Goal: Information Seeking & Learning: Learn about a topic

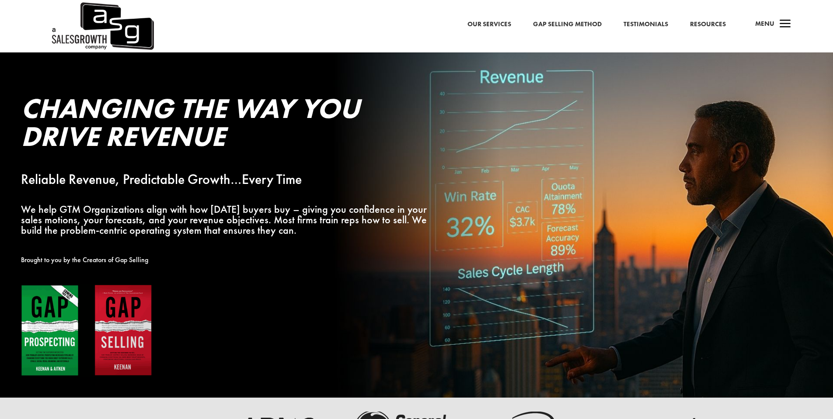
click at [699, 22] on link "Resources" at bounding box center [708, 24] width 36 height 11
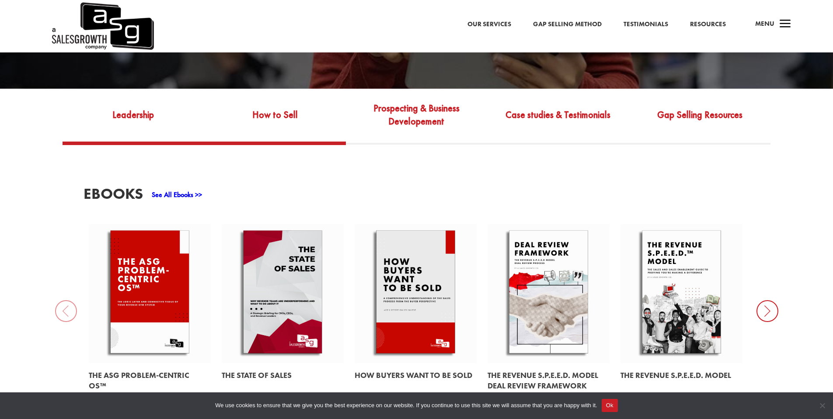
scroll to position [437, 0]
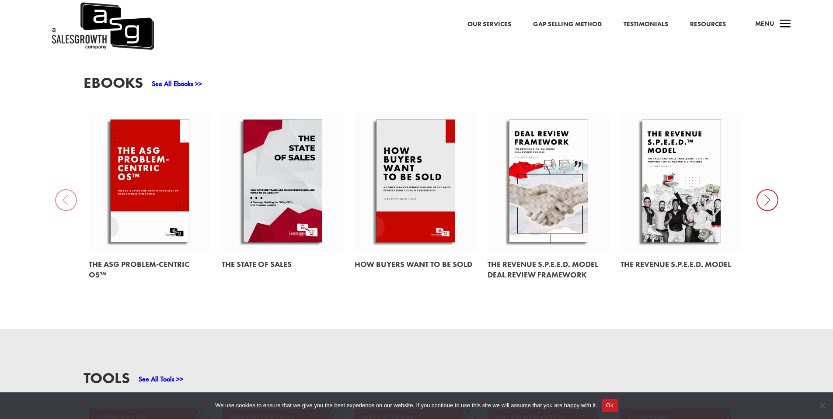
click at [399, 195] on link at bounding box center [416, 182] width 122 height 139
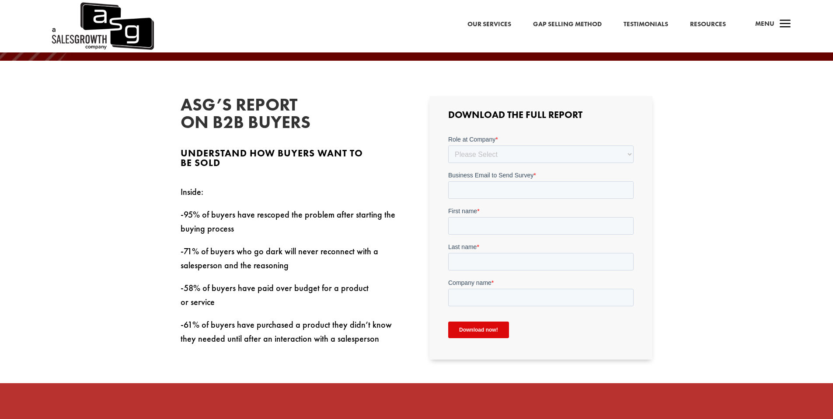
scroll to position [240, 0]
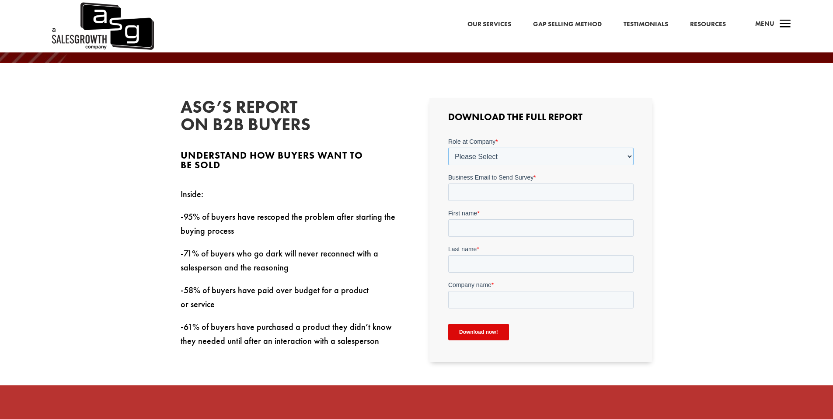
click at [484, 153] on select "Please Select C-Level (CRO, CSO, etc) Senior Leadership (VP of Sales, VP of Ena…" at bounding box center [540, 156] width 185 height 17
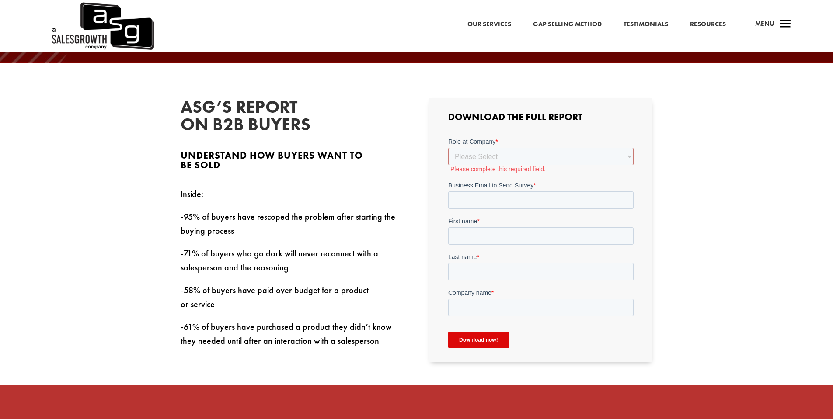
click at [315, 256] on p "-71% of buyers who go dark will never reconnect with a salesperson and the reas…" at bounding box center [292, 265] width 223 height 37
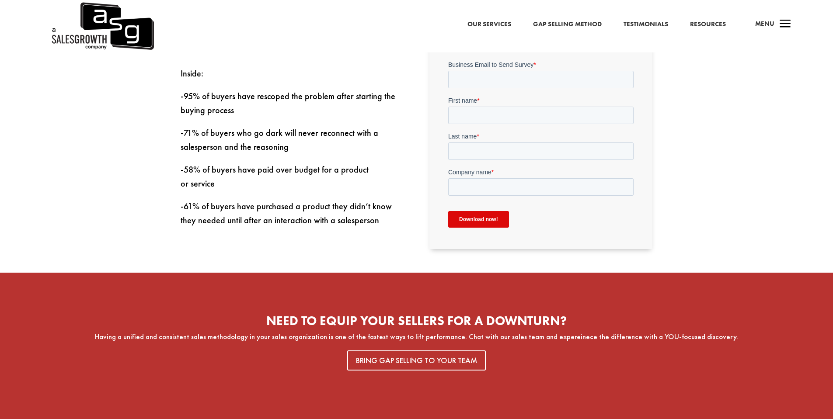
scroll to position [283, 0]
